Goal: Information Seeking & Learning: Learn about a topic

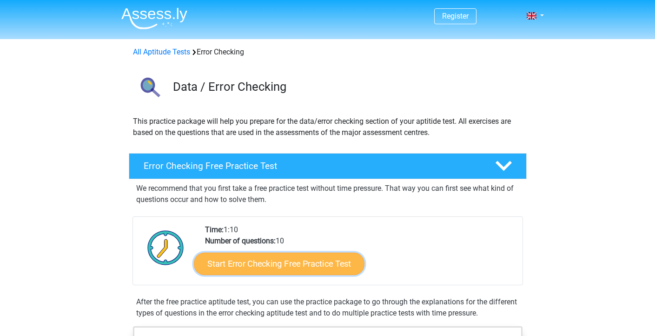
click at [236, 261] on link "Start Error Checking Free Practice Test" at bounding box center [279, 264] width 171 height 22
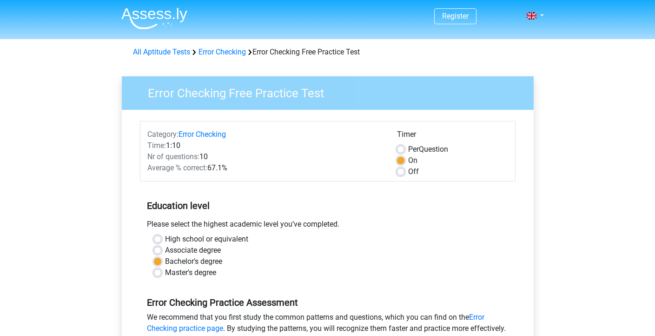
scroll to position [334, 0]
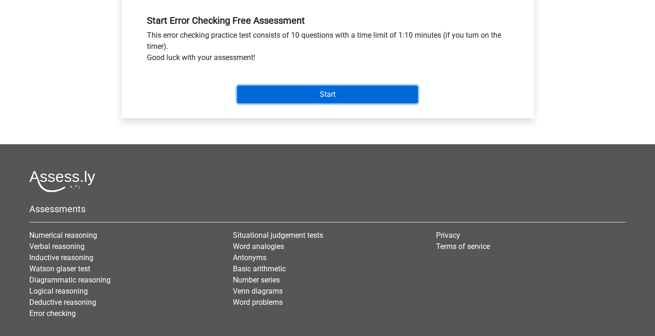
click at [316, 101] on input "Start" at bounding box center [327, 95] width 181 height 18
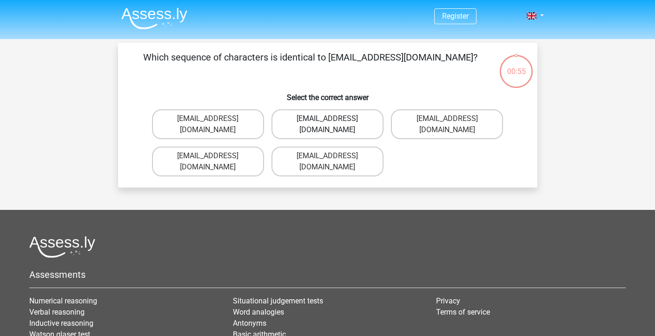
click at [357, 122] on label "Evie_Meade@jointmail.com.uk" at bounding box center [328, 124] width 112 height 30
click at [333, 122] on input "Evie_Meade@jointmail.com.uk" at bounding box center [330, 122] width 6 height 6
radio input "true"
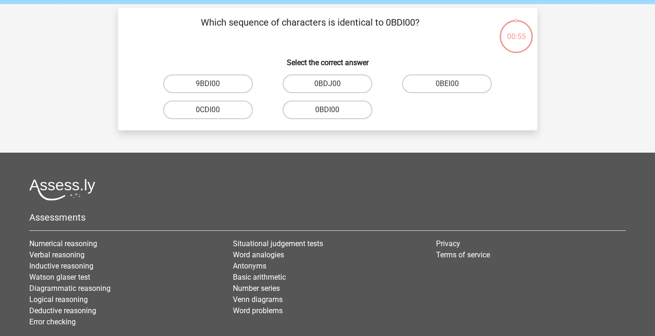
scroll to position [26, 0]
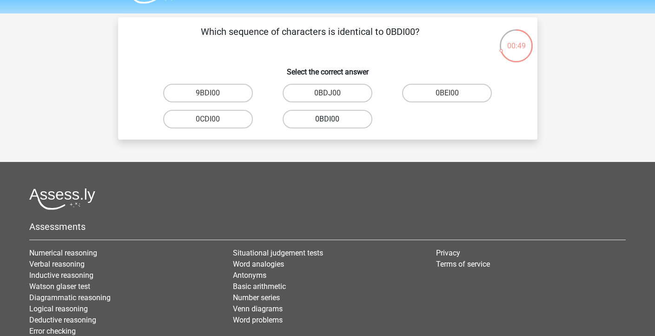
click at [335, 120] on label "0BDI00" at bounding box center [328, 119] width 90 height 19
click at [333, 120] on input "0BDI00" at bounding box center [330, 122] width 6 height 6
radio input "true"
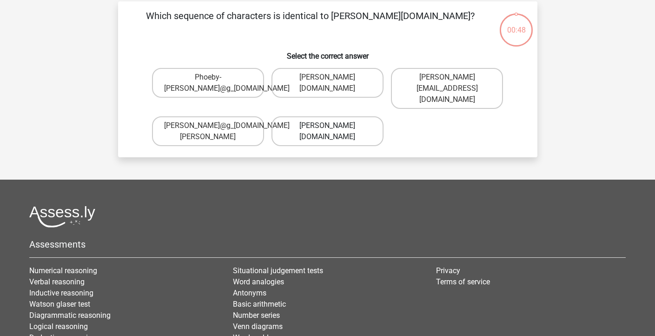
scroll to position [43, 0]
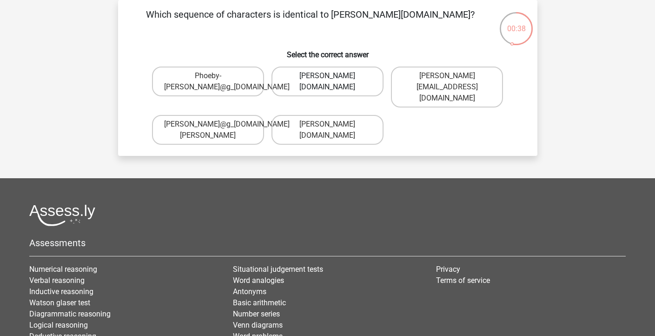
click at [335, 92] on label "Phoebe-Patterson@g_mail.gr" at bounding box center [328, 82] width 112 height 30
click at [333, 82] on input "Phoebe-Patterson@g_mail.gr" at bounding box center [330, 79] width 6 height 6
radio input "true"
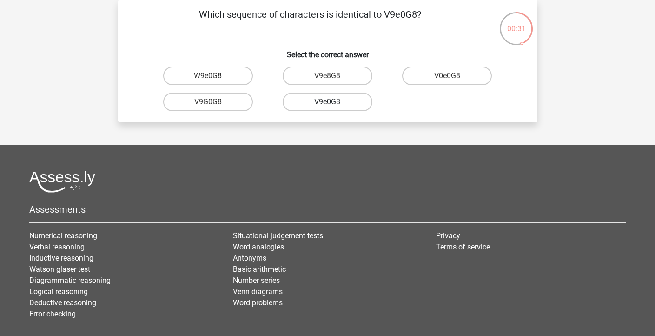
click at [340, 104] on label "V9e0G8" at bounding box center [328, 102] width 90 height 19
click at [333, 104] on input "V9e0G8" at bounding box center [330, 105] width 6 height 6
radio input "true"
click at [318, 77] on label "91051S" at bounding box center [328, 76] width 90 height 19
click at [327, 77] on input "91051S" at bounding box center [330, 79] width 6 height 6
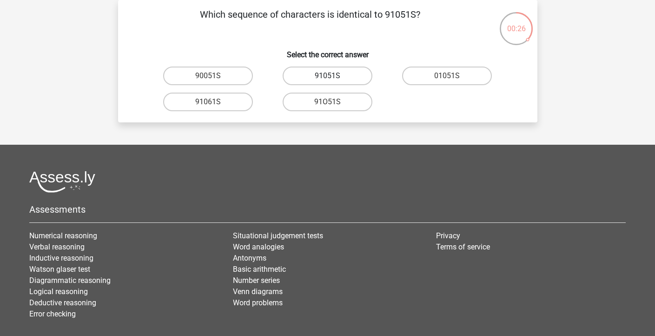
radio input "true"
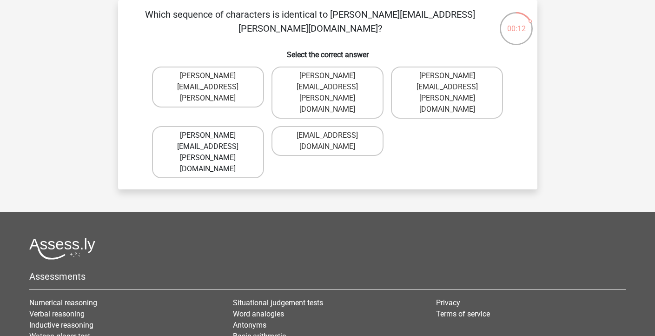
click at [187, 126] on label "Connor.Paterson@mailme.com" at bounding box center [208, 152] width 112 height 52
click at [208, 135] on input "Connor.Paterson@mailme.com" at bounding box center [211, 138] width 6 height 6
radio input "true"
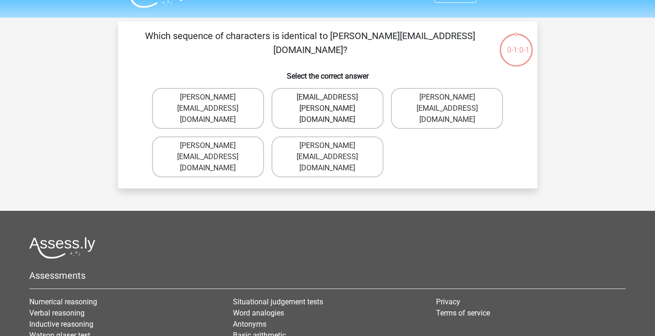
scroll to position [20, 0]
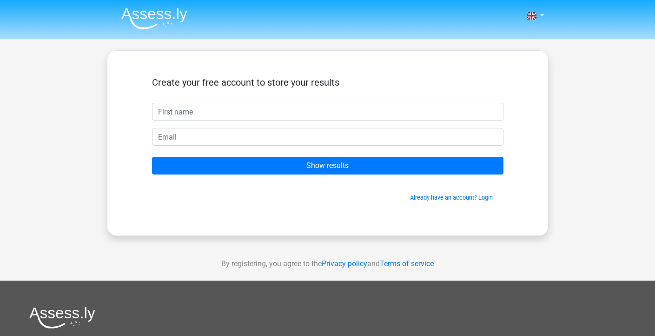
click at [291, 108] on input "text" at bounding box center [328, 112] width 352 height 18
type input "Ryan"
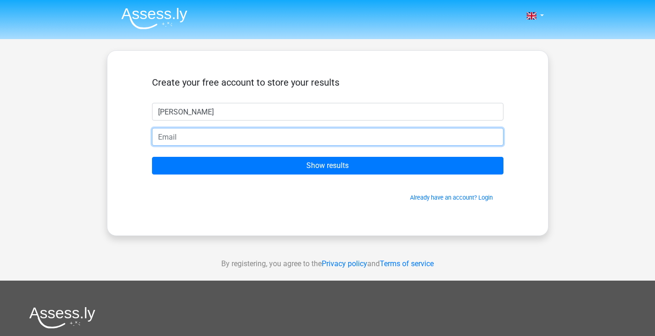
click at [208, 137] on input "email" at bounding box center [328, 137] width 352 height 18
type input "[EMAIL_ADDRESS][DOMAIN_NAME]"
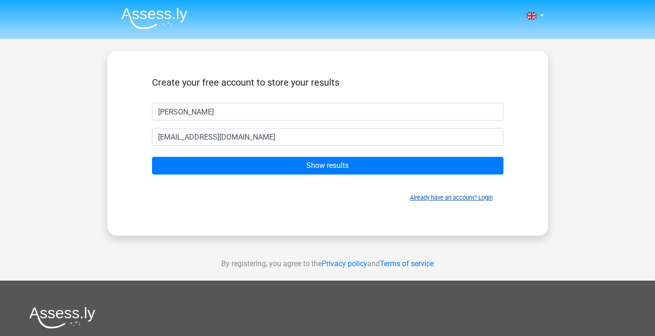
click at [486, 198] on link "Already have an account? Login" at bounding box center [451, 197] width 83 height 7
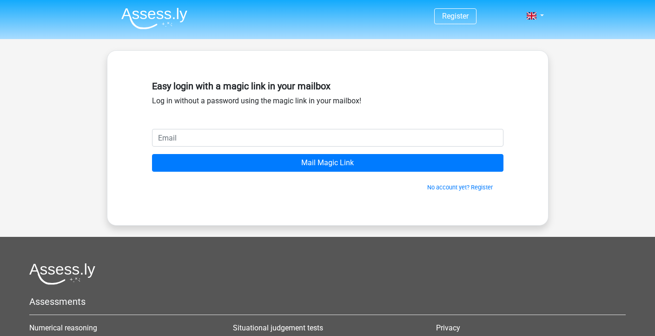
click at [215, 124] on div "Easy login with a magic link in your mailbox Log in without a password using th…" at bounding box center [328, 103] width 352 height 52
click at [208, 150] on form "Mail Magic Link No account yet? Register" at bounding box center [328, 160] width 352 height 63
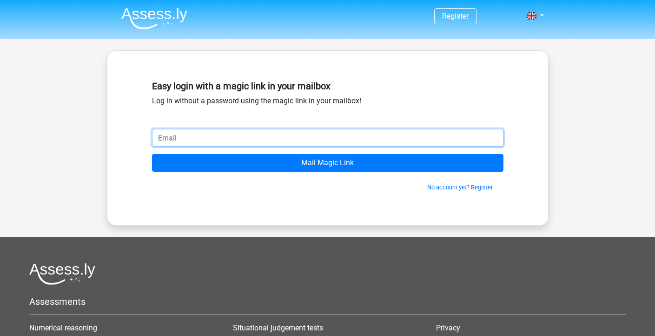
click at [207, 134] on input "email" at bounding box center [328, 138] width 352 height 18
drag, startPoint x: 259, startPoint y: 139, endPoint x: 204, endPoint y: 132, distance: 55.3
click at [204, 132] on input "[EMAIL_ADDRESS][DOMAIN_NAME]" at bounding box center [328, 138] width 352 height 18
type input "[EMAIL_ADDRESS][DOMAIN_NAME]"
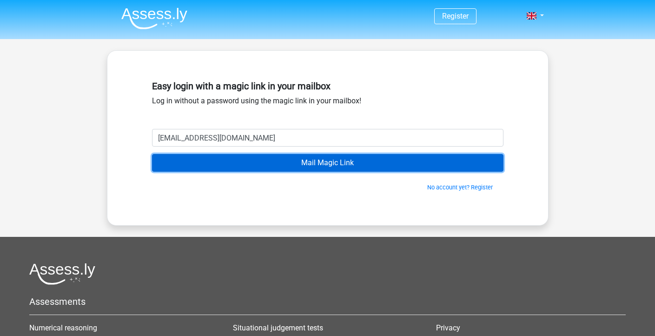
click at [239, 160] on input "Mail Magic Link" at bounding box center [328, 163] width 352 height 18
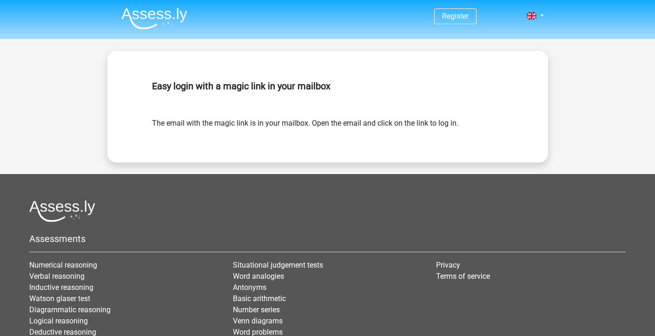
click at [159, 15] on img at bounding box center [154, 18] width 66 height 22
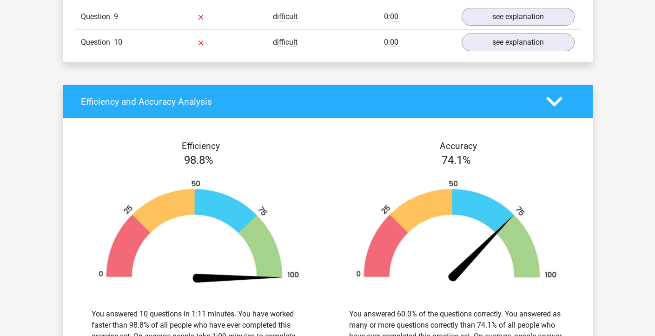
scroll to position [1031, 0]
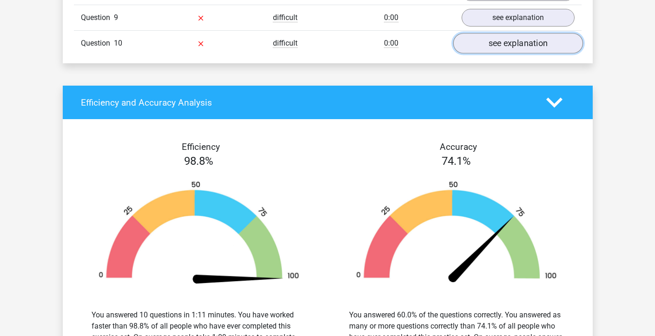
click at [473, 44] on link "see explanation" at bounding box center [518, 43] width 130 height 20
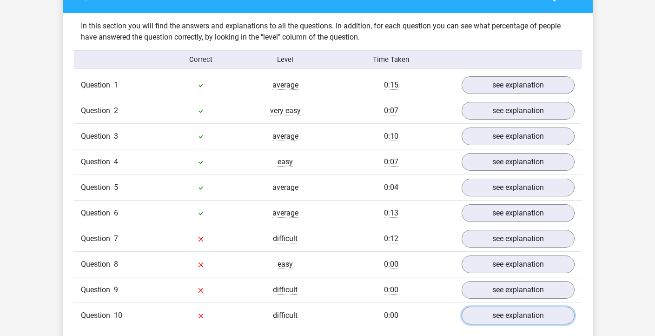
scroll to position [755, 0]
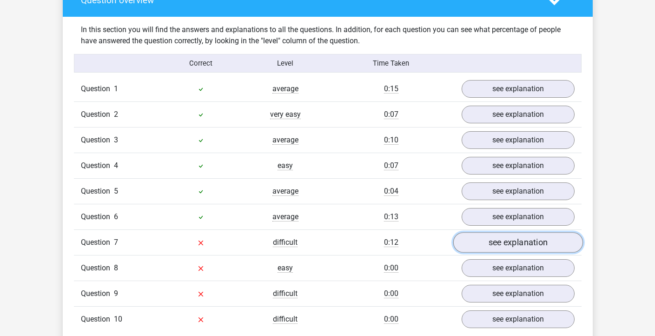
click at [518, 236] on link "see explanation" at bounding box center [518, 243] width 130 height 20
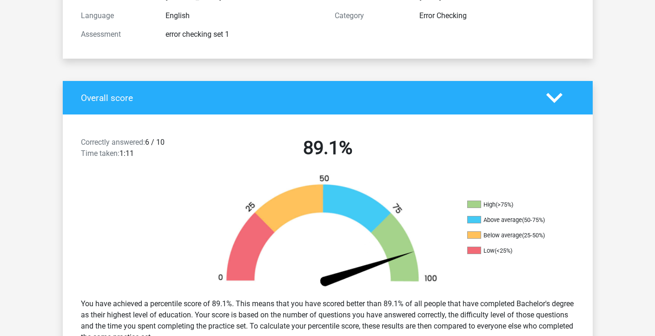
scroll to position [0, 0]
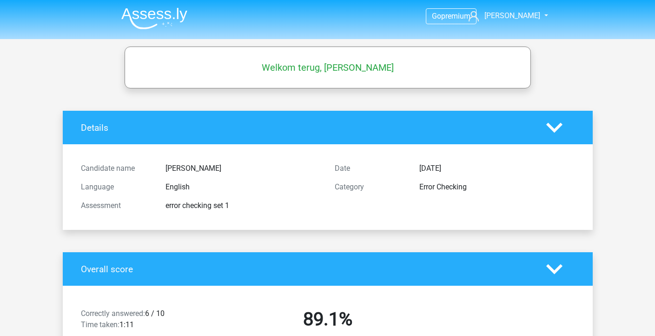
click at [358, 65] on h5 "Welkom terug, Ryan" at bounding box center [327, 67] width 397 height 11
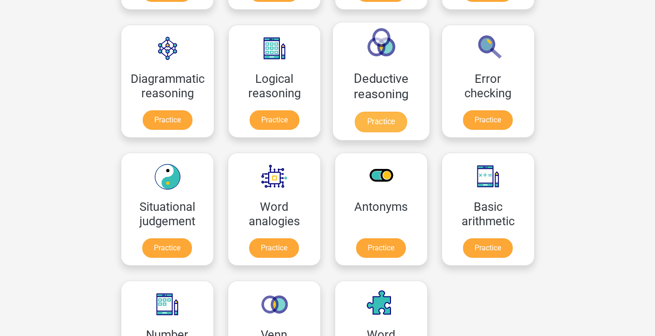
scroll to position [262, 0]
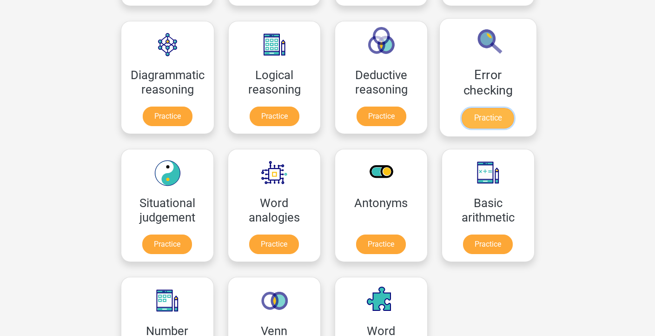
click at [496, 115] on link "Practice" at bounding box center [488, 118] width 52 height 20
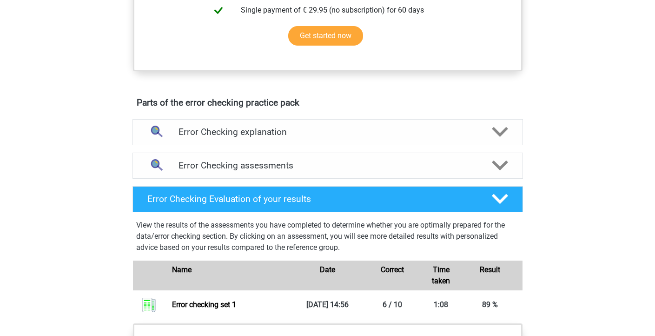
scroll to position [481, 0]
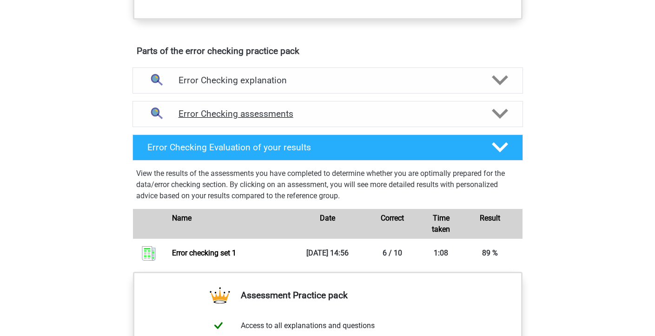
click at [307, 114] on h4 "Error Checking assessments" at bounding box center [328, 113] width 299 height 11
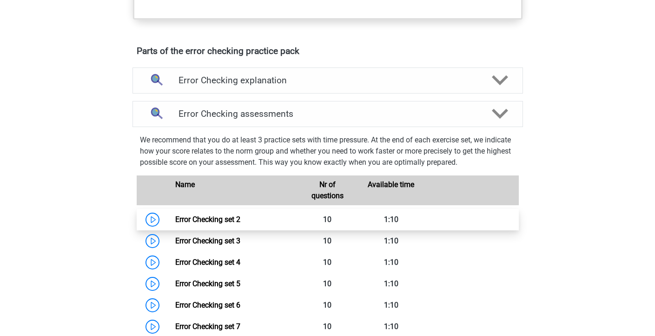
click at [175, 216] on link "Error Checking set 2" at bounding box center [207, 219] width 65 height 9
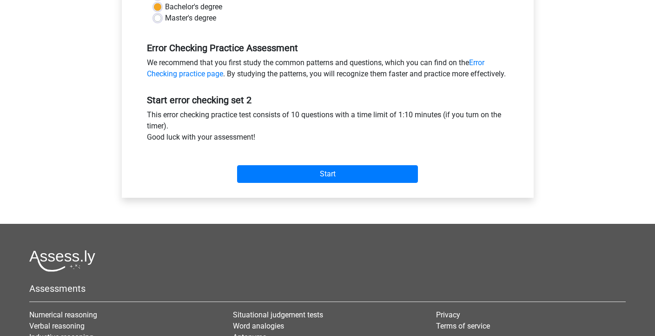
scroll to position [399, 0]
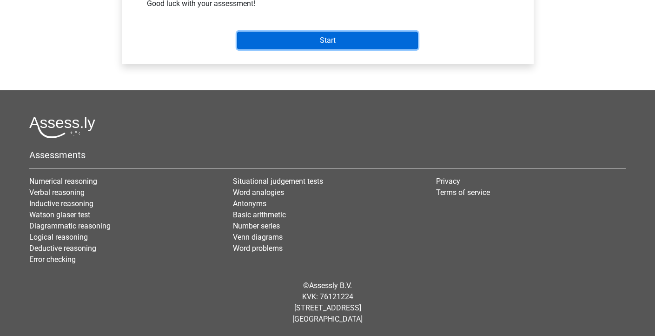
click at [356, 33] on input "Start" at bounding box center [327, 41] width 181 height 18
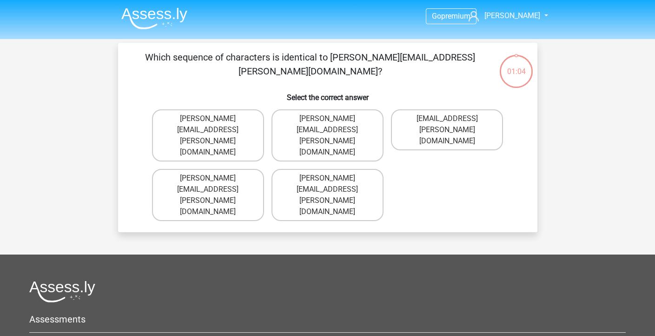
click at [211, 122] on input "Connor.Patterson@gmail.co.uk" at bounding box center [211, 122] width 6 height 6
radio input "true"
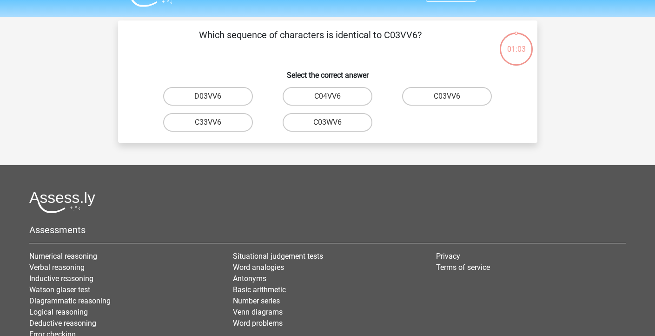
scroll to position [43, 0]
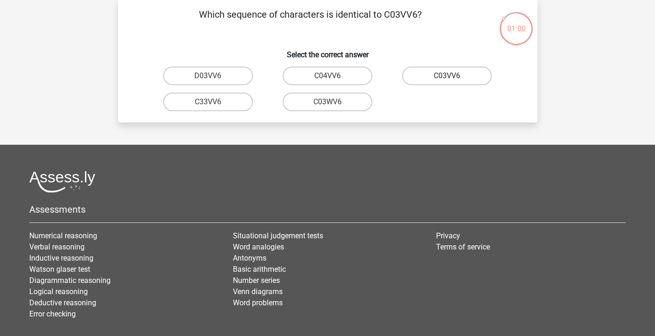
click at [443, 79] on label "C03VV6" at bounding box center [447, 76] width 90 height 19
click at [447, 79] on input "C03VV6" at bounding box center [450, 79] width 6 height 6
radio input "true"
click at [220, 80] on label "jB03CO" at bounding box center [208, 76] width 90 height 19
click at [214, 80] on input "jB03CO" at bounding box center [211, 79] width 6 height 6
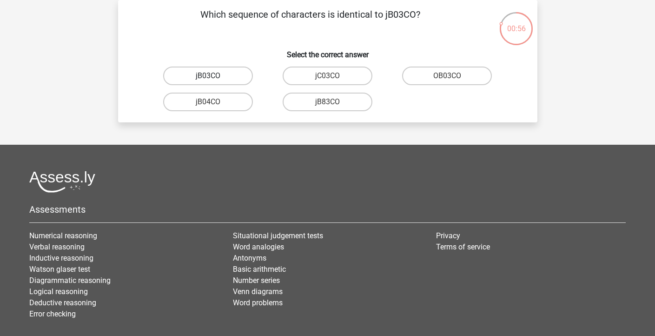
radio input "true"
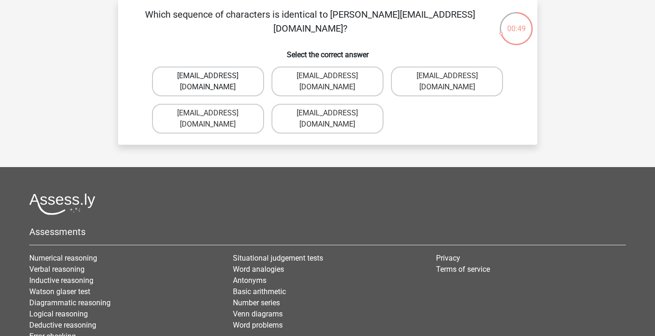
click at [223, 78] on label "Jack_Conley@hotmail.uk.com" at bounding box center [208, 82] width 112 height 30
click at [214, 78] on input "Jack_Conley@hotmail.uk.com" at bounding box center [211, 79] width 6 height 6
radio input "true"
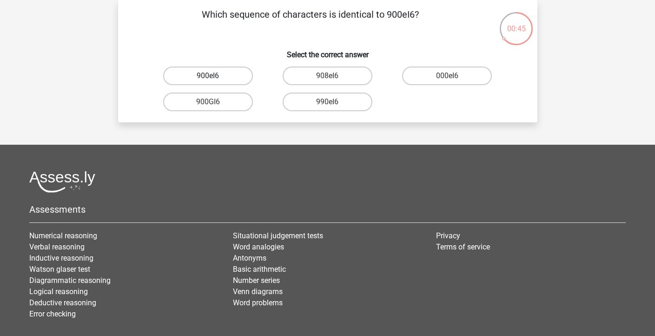
click at [222, 78] on label "900eI6" at bounding box center [208, 76] width 90 height 19
click at [214, 78] on input "900eI6" at bounding box center [211, 79] width 6 height 6
radio input "true"
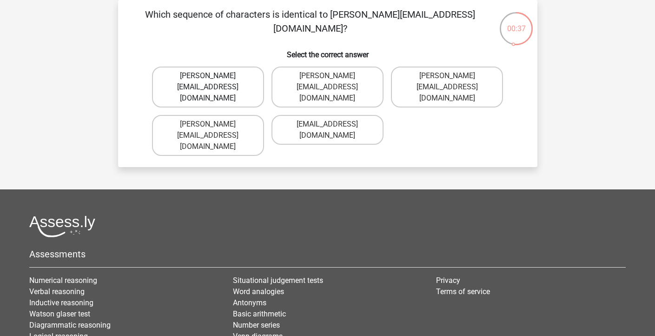
click at [255, 80] on label "Michael_Meade@joymail.gr" at bounding box center [208, 87] width 112 height 41
click at [214, 80] on input "Michael_Meade@joymail.gr" at bounding box center [211, 79] width 6 height 6
radio input "true"
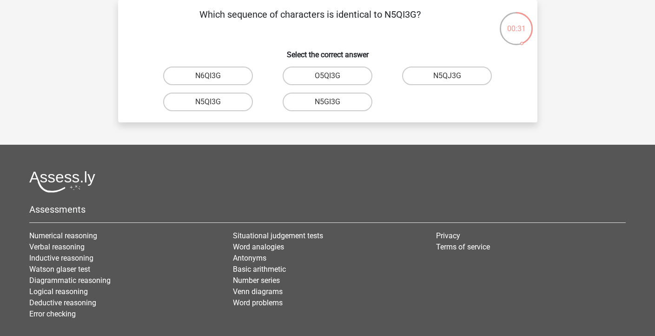
click at [211, 107] on input "N5QI3G" at bounding box center [211, 105] width 6 height 6
radio input "true"
click at [213, 79] on input "GP66CC" at bounding box center [211, 79] width 6 height 6
radio input "true"
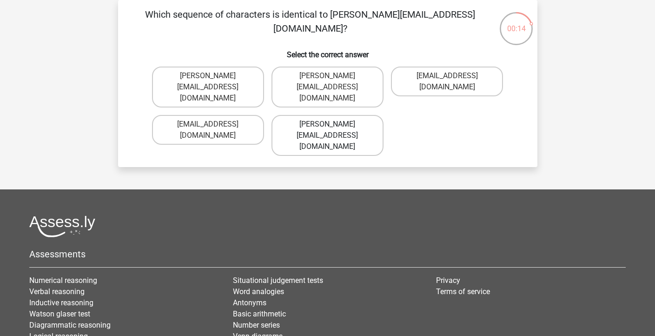
click at [337, 115] on label "Thomas_Mead@joinmail.uk.co" at bounding box center [328, 135] width 112 height 41
click at [333, 124] on input "Thomas_Mead@joinmail.uk.co" at bounding box center [330, 127] width 6 height 6
radio input "true"
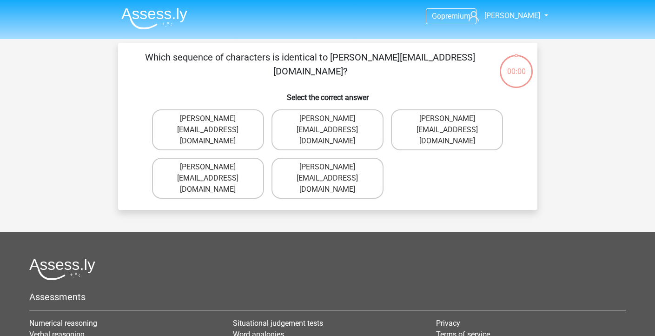
scroll to position [43, 0]
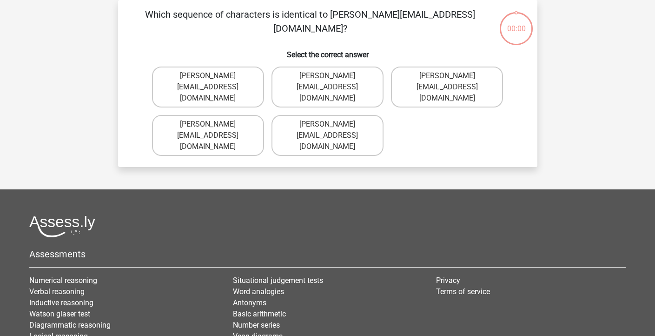
click at [329, 124] on label "[PERSON_NAME][EMAIL_ADDRESS][DOMAIN_NAME]" at bounding box center [328, 135] width 112 height 41
click at [329, 124] on input "[PERSON_NAME][EMAIL_ADDRESS][DOMAIN_NAME]" at bounding box center [330, 127] width 6 height 6
radio input "true"
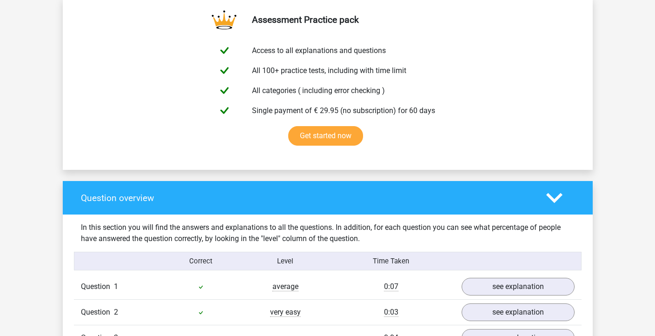
scroll to position [172, 0]
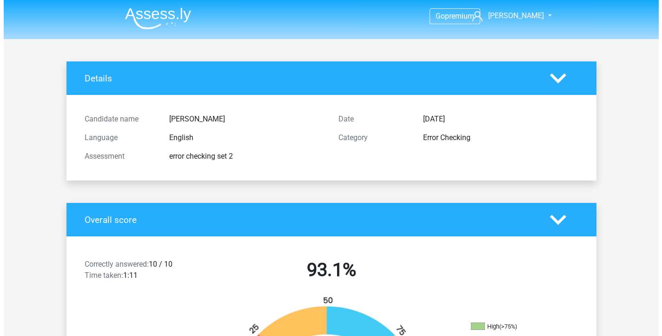
scroll to position [172, 0]
